Goal: Navigation & Orientation: Find specific page/section

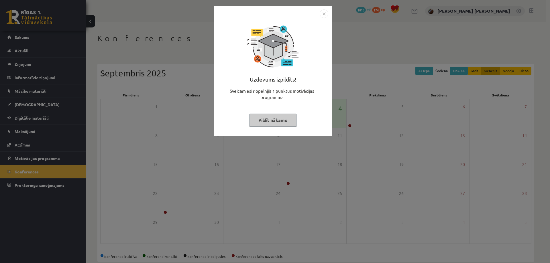
click at [287, 117] on button "Pildīt nākamo" at bounding box center [272, 120] width 47 height 13
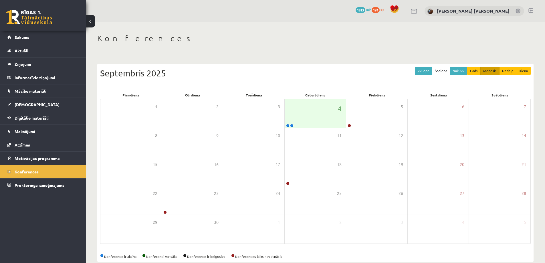
click at [23, 17] on link at bounding box center [29, 17] width 46 height 14
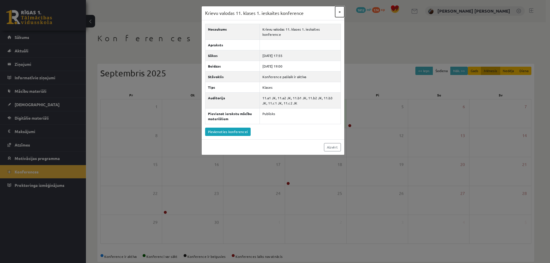
click at [342, 10] on button "×" at bounding box center [339, 11] width 9 height 11
